Goal: Find contact information: Find contact information

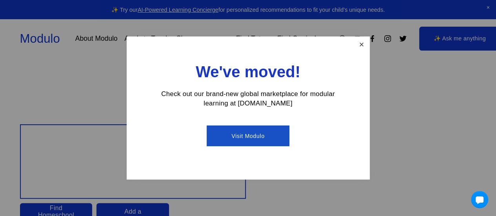
click at [364, 40] on link "Close" at bounding box center [361, 45] width 14 height 14
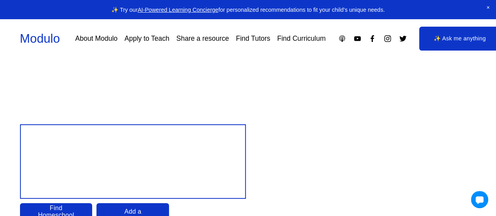
click at [98, 37] on link "About Modulo" at bounding box center [96, 39] width 42 height 14
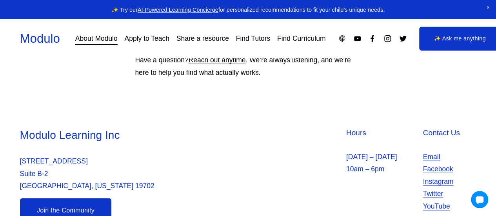
scroll to position [820, 0]
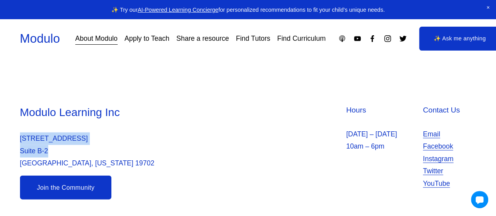
drag, startPoint x: 49, startPoint y: 150, endPoint x: 19, endPoint y: 136, distance: 33.7
click at [19, 136] on div "Modulo Learning Inc [STREET_ADDRESS][US_STATE] Hours [DATE] – [DATE] 10am – 6pm…" at bounding box center [248, 152] width 496 height 94
copy p "[STREET_ADDRESS]"
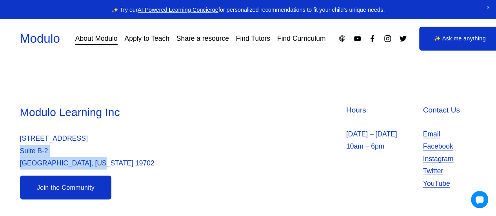
drag, startPoint x: 102, startPoint y: 161, endPoint x: 92, endPoint y: 157, distance: 10.7
click at [92, 157] on p "[STREET_ADDRESS][US_STATE]" at bounding box center [133, 150] width 226 height 37
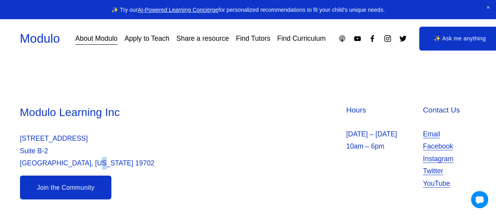
click at [92, 157] on p "[STREET_ADDRESS][US_STATE]" at bounding box center [133, 150] width 226 height 37
drag, startPoint x: 78, startPoint y: 162, endPoint x: 100, endPoint y: 166, distance: 22.3
click at [100, 166] on p "[STREET_ADDRESS][US_STATE]" at bounding box center [133, 150] width 226 height 37
copy p "19702"
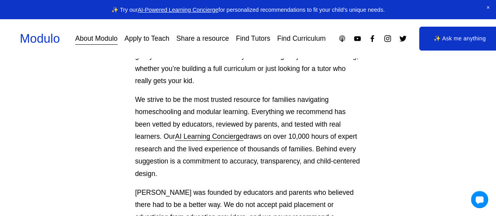
scroll to position [0, 0]
